Goal: Information Seeking & Learning: Learn about a topic

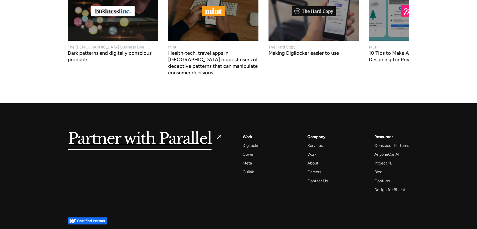
scroll to position [2138, 0]
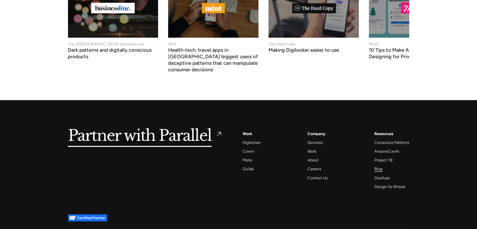
click at [379, 165] on div "Blog" at bounding box center [379, 168] width 8 height 7
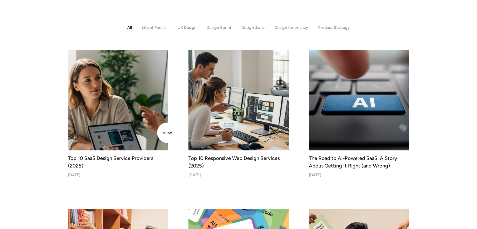
scroll to position [134, 0]
click at [130, 85] on img at bounding box center [118, 99] width 105 height 105
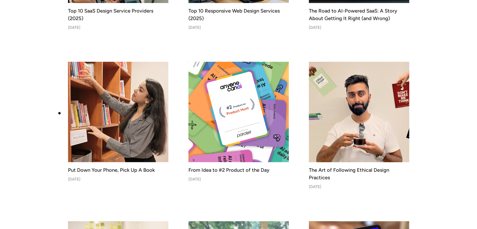
scroll to position [299, 0]
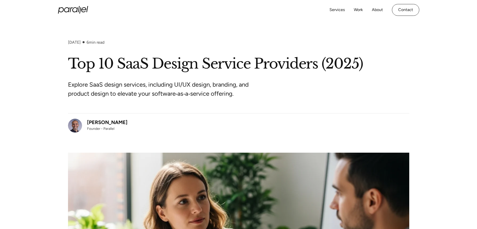
drag, startPoint x: 127, startPoint y: 121, endPoint x: 86, endPoint y: 121, distance: 40.4
click at [86, 121] on div "Robin Dhanwani Founder - Parallel" at bounding box center [239, 122] width 342 height 19
copy div "Robin Dhanwani"
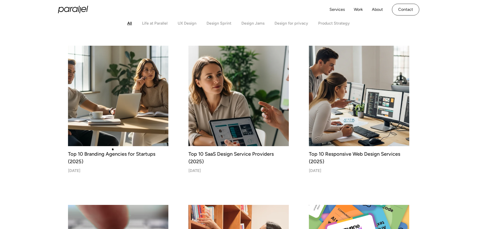
scroll to position [138, 0]
